Goal: Task Accomplishment & Management: Use online tool/utility

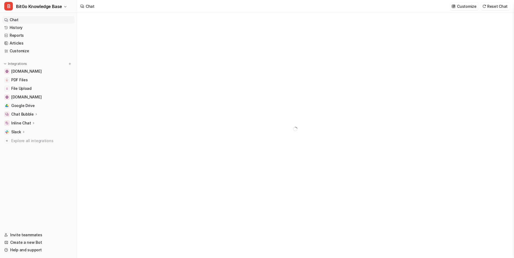
type textarea "**********"
click at [30, 107] on span "Google Drive" at bounding box center [23, 105] width 24 height 5
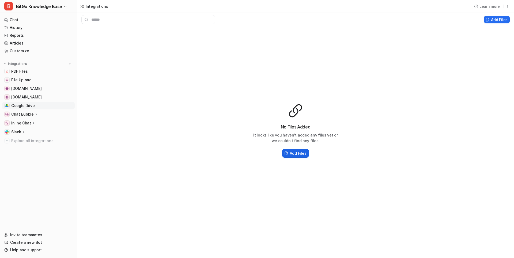
click at [301, 154] on h2 "Add Files" at bounding box center [298, 153] width 17 height 6
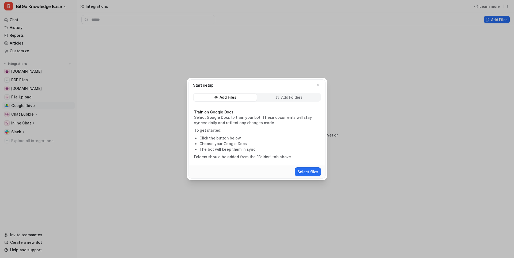
click at [278, 94] on div "Add Folders" at bounding box center [288, 96] width 63 height 7
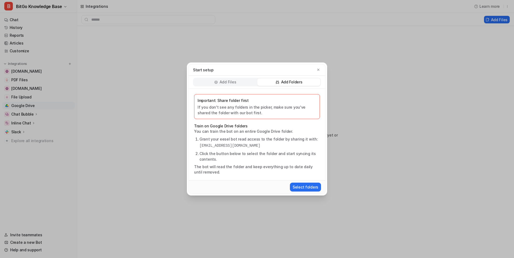
click at [242, 107] on p "If you don't see any folders in the picker, make sure you've shared the folder …" at bounding box center [257, 109] width 119 height 11
click at [235, 143] on pre "[EMAIL_ADDRESS][DOMAIN_NAME]" at bounding box center [259, 146] width 120 height 6
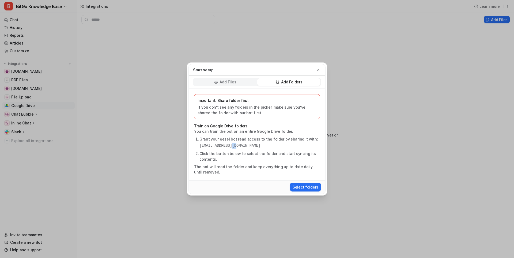
click at [235, 143] on pre "[EMAIL_ADDRESS][DOMAIN_NAME]" at bounding box center [259, 146] width 120 height 6
click at [231, 135] on div "Important: Share folder first If you don't see any folders in the picker, make …" at bounding box center [257, 134] width 137 height 91
click at [230, 126] on p "Train on Google Drive folders" at bounding box center [257, 125] width 126 height 5
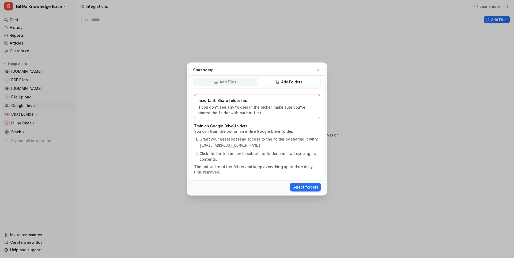
click at [230, 126] on p "Train on Google Drive folders" at bounding box center [257, 125] width 126 height 5
click at [228, 132] on p "You can train the bot on an entire Google Drive folder." at bounding box center [257, 130] width 126 height 5
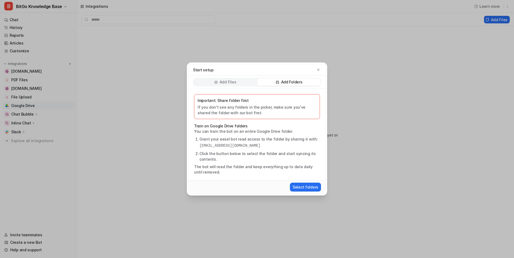
click at [246, 162] on div "Important: Share folder first If you don't see any folders in the picker, make …" at bounding box center [257, 134] width 137 height 91
click at [241, 154] on li "Click the button below to select the folder and start syncing its contents." at bounding box center [259, 155] width 120 height 11
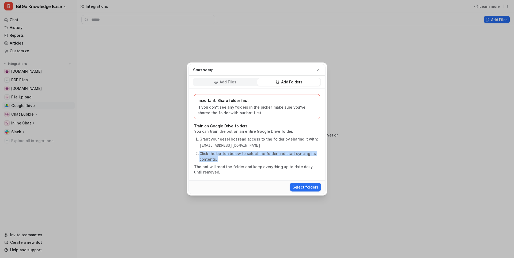
click at [241, 154] on li "Click the button below to select the folder and start syncing its contents." at bounding box center [259, 155] width 120 height 11
click at [240, 170] on p "The bot will read the folder and keep everything up to date daily until removed." at bounding box center [257, 169] width 126 height 11
click at [309, 187] on button "Select folders" at bounding box center [305, 186] width 31 height 9
click at [126, 150] on div "Start setup Add Files Add Folders Important: Share folder first If you don't se…" at bounding box center [257, 129] width 514 height 258
